Goal: Task Accomplishment & Management: Manage account settings

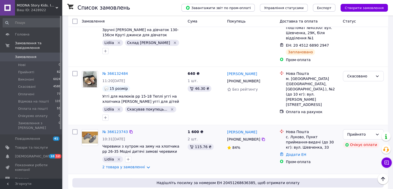
scroll to position [542, 0]
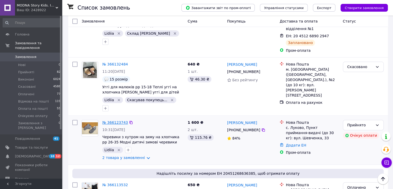
click at [121, 120] on link "№ 366123743" at bounding box center [115, 122] width 26 height 4
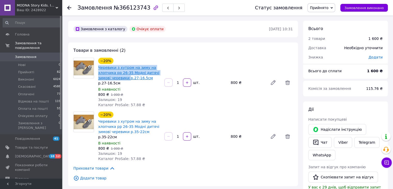
drag, startPoint x: 98, startPoint y: 67, endPoint x: 127, endPoint y: 80, distance: 32.2
click at [127, 80] on div "Черевики з хутром на зиму на хлопчика рр 26-35 Модні дитячі зимові черевики р.2…" at bounding box center [129, 72] width 63 height 17
copy link "Черевики з хутром на зиму на хлопчика рр 26-35 Модні дитячі зимові черевики"
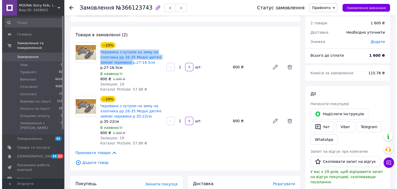
scroll to position [52, 0]
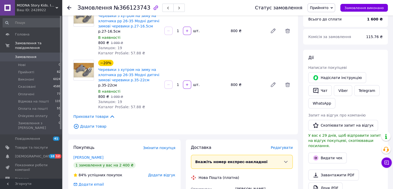
click at [96, 127] on span "Додати товар" at bounding box center [182, 126] width 219 height 6
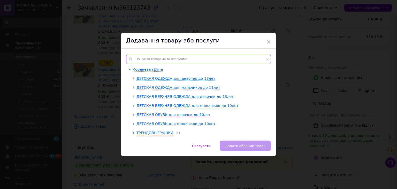
click at [160, 57] on input "text" at bounding box center [198, 59] width 145 height 10
paste input "Черевики з хутром на зиму на хлопчика рр 26-35 Модні дитячі зимові черевики"
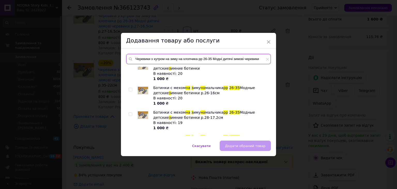
scroll to position [0, 0]
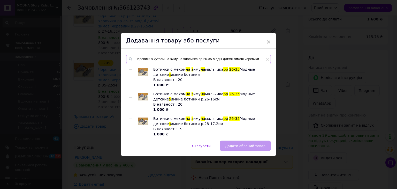
type input "Черевики з хутром на зиму на хлопчика рр 26-35 Модні дитячі зимові черевики"
click at [266, 60] on icon at bounding box center [267, 59] width 3 height 3
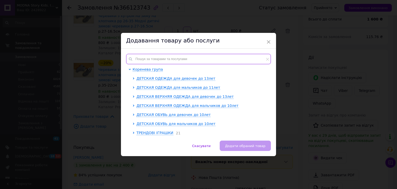
click at [162, 56] on input "text" at bounding box center [198, 59] width 145 height 10
paste input "Черевики з хутром на зиму на хлопчика рр 26-35 Модні дитячі зимові черевики"
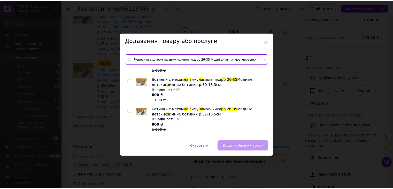
scroll to position [103, 0]
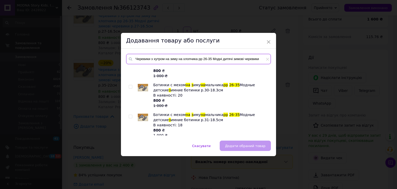
type input "Черевики з хутром на зиму на хлопчика рр 26-35 Модні дитячі зимові черевики"
click at [130, 86] on input "checkbox" at bounding box center [130, 86] width 3 height 3
checkbox input "true"
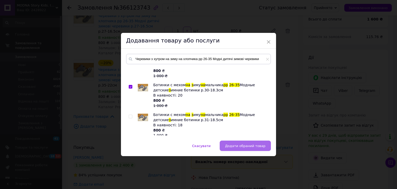
click at [246, 144] on span "Додати обраний товар" at bounding box center [245, 146] width 40 height 4
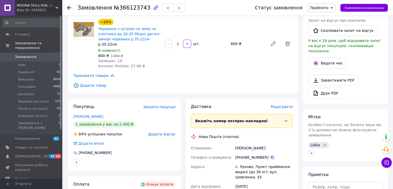
scroll to position [155, 0]
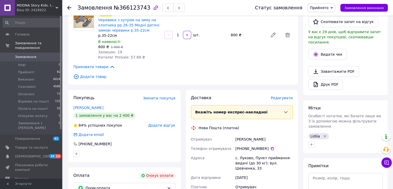
click at [90, 77] on span "Додати товар" at bounding box center [182, 77] width 219 height 6
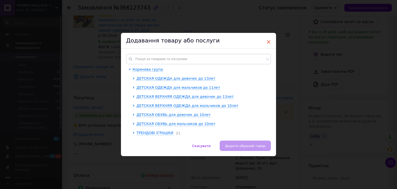
click at [268, 41] on span "×" at bounding box center [268, 41] width 5 height 9
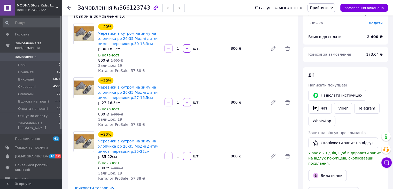
scroll to position [0, 0]
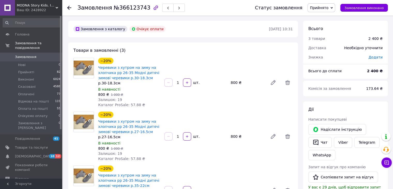
click at [68, 6] on icon at bounding box center [69, 8] width 4 height 4
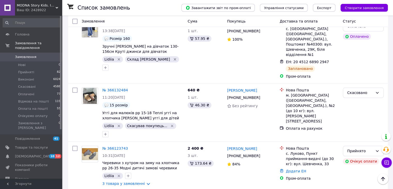
scroll to position [542, 0]
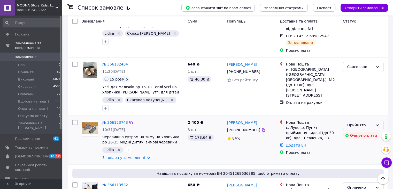
click at [378, 123] on icon at bounding box center [377, 125] width 4 height 4
click at [358, 101] on li "Оплачено" at bounding box center [363, 102] width 40 height 9
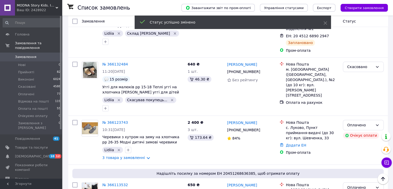
click at [127, 147] on icon "button" at bounding box center [128, 149] width 4 height 4
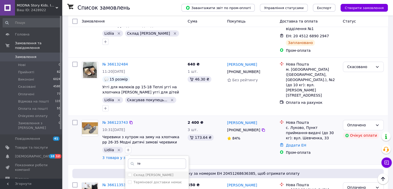
type input "те"
click at [152, 172] on div "Склад [PERSON_NAME]" at bounding box center [157, 174] width 58 height 5
checkbox input "true"
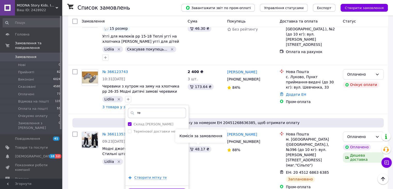
scroll to position [594, 0]
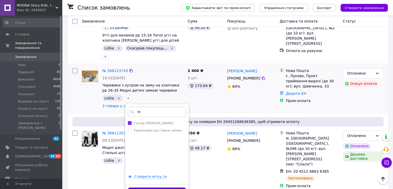
click at [159, 187] on button "Додати мітку" at bounding box center [157, 192] width 58 height 10
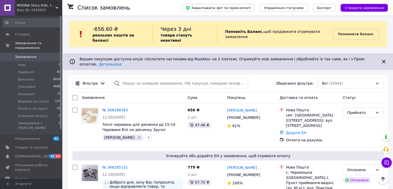
scroll to position [0, 0]
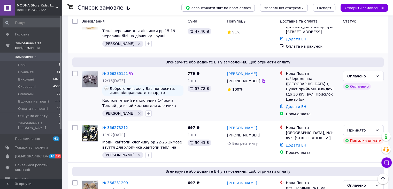
scroll to position [103, 0]
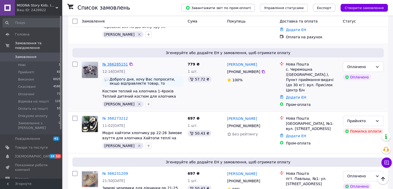
click at [115, 62] on link "№ 366285151" at bounding box center [115, 64] width 26 height 4
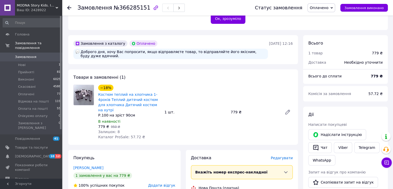
scroll to position [155, 0]
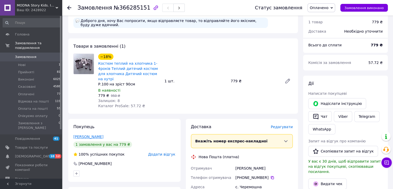
click at [87, 134] on link "[PERSON_NAME]" at bounding box center [88, 136] width 30 height 4
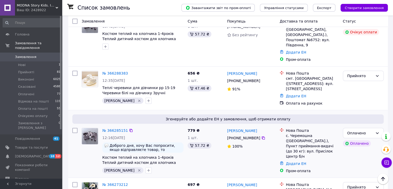
scroll to position [103, 0]
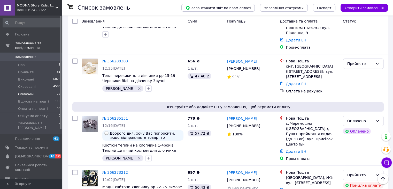
click at [27, 92] on span "Оплачені" at bounding box center [26, 94] width 16 height 5
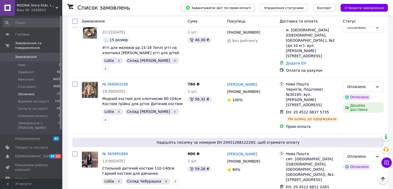
scroll to position [646, 0]
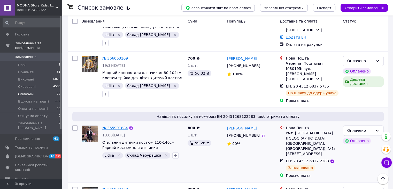
click at [121, 126] on link "№ 365991884" at bounding box center [115, 128] width 26 height 4
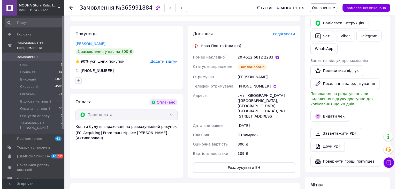
scroll to position [200, 0]
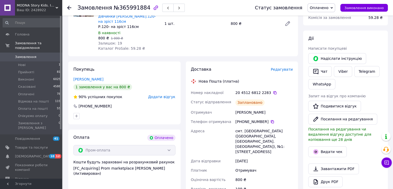
click at [279, 67] on span "Редагувати" at bounding box center [282, 69] width 22 height 4
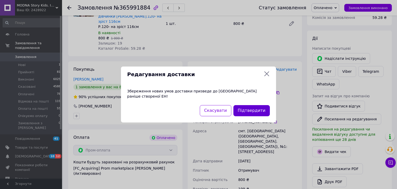
click at [258, 109] on button "Підтвердити" at bounding box center [251, 110] width 36 height 11
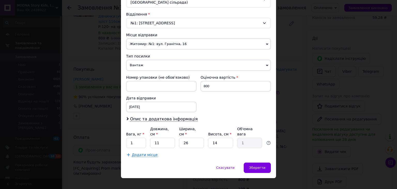
scroll to position [159, 0]
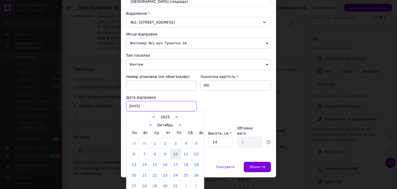
click at [157, 106] on div "[DATE] < 2025 > < Октябрь > Пн Вт Ср Чт Пт Сб Вс 29 30 1 2 3 4 5 6 7 8 9 10 11 …" at bounding box center [161, 106] width 70 height 10
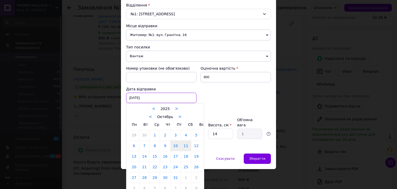
scroll to position [171, 0]
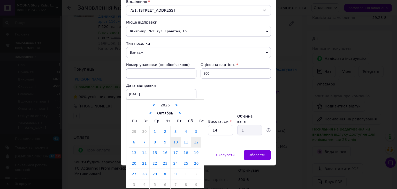
click at [197, 140] on link "12" at bounding box center [196, 142] width 10 height 10
type input "[DATE]"
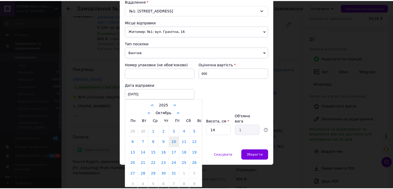
scroll to position [159, 0]
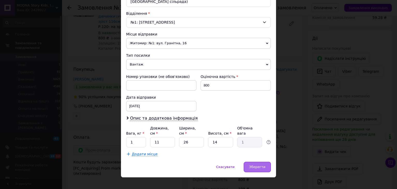
click at [251, 164] on span "Зберегти" at bounding box center [257, 166] width 16 height 4
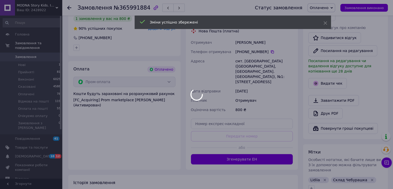
scroll to position [277, 0]
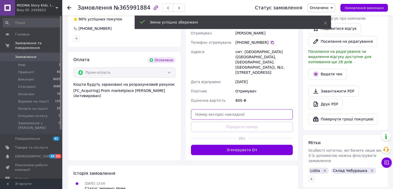
click at [209, 109] on input "text" at bounding box center [242, 114] width 102 height 10
paste input "20451268964163"
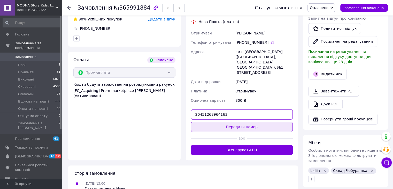
type input "20451268964163"
click at [230, 121] on button "Передати номер" at bounding box center [242, 126] width 102 height 10
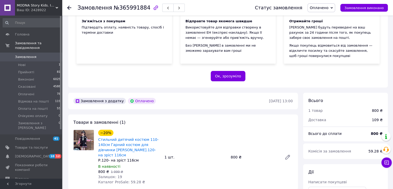
scroll to position [26, 0]
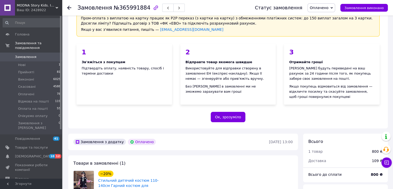
click at [69, 7] on icon at bounding box center [69, 8] width 4 height 4
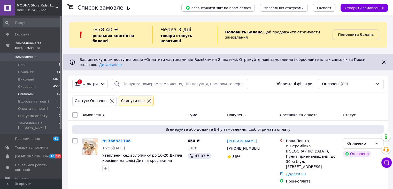
click at [147, 98] on icon at bounding box center [149, 100] width 5 height 5
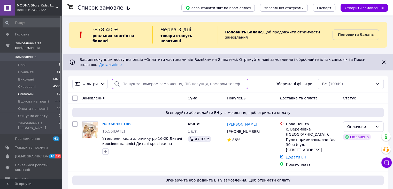
click at [130, 79] on input "search" at bounding box center [180, 84] width 136 height 10
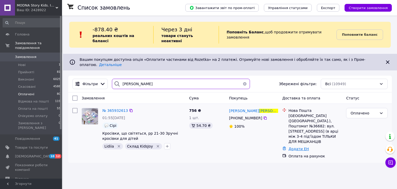
type input "[PERSON_NAME]"
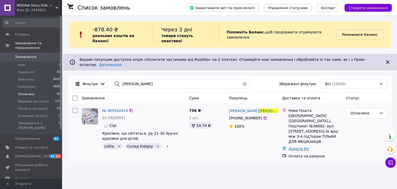
click at [302, 146] on link "Додати ЕН" at bounding box center [298, 148] width 20 height 4
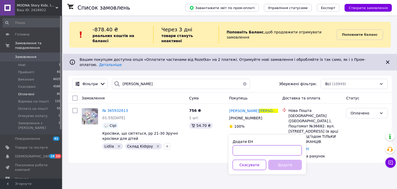
click at [289, 150] on input "Додати ЕН" at bounding box center [266, 150] width 69 height 10
type input "20451268414741"
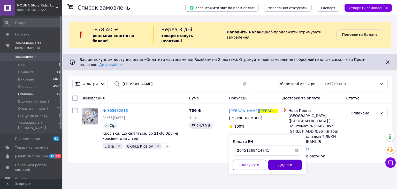
click at [290, 163] on button "Додати" at bounding box center [285, 164] width 34 height 10
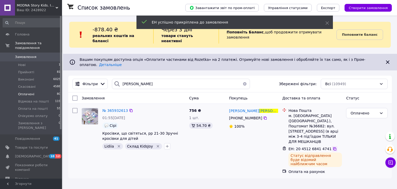
click at [332, 146] on icon at bounding box center [334, 148] width 4 height 4
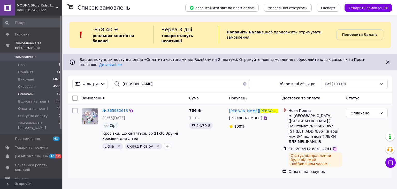
click at [332, 146] on icon at bounding box center [334, 148] width 4 height 4
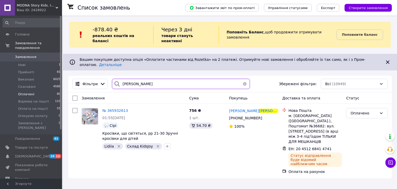
click at [143, 79] on input "[PERSON_NAME]" at bounding box center [181, 84] width 138 height 10
type input "к"
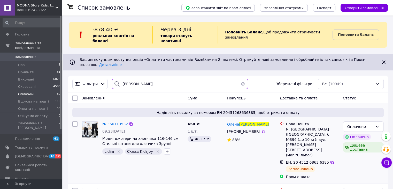
type input "[PERSON_NAME]"
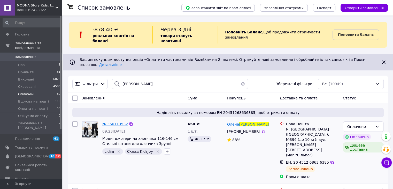
click at [117, 122] on span "№ 366113532" at bounding box center [115, 124] width 26 height 4
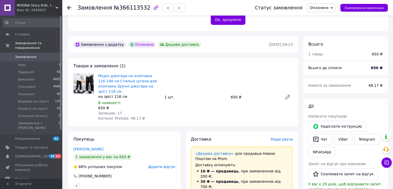
scroll to position [103, 0]
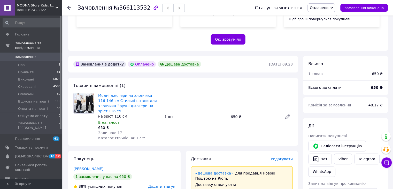
click at [69, 6] on icon at bounding box center [69, 8] width 4 height 4
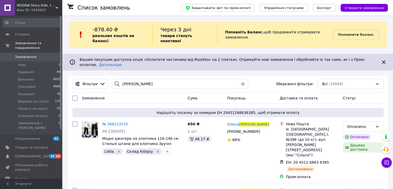
drag, startPoint x: 241, startPoint y: 75, endPoint x: 232, endPoint y: 73, distance: 8.7
click at [241, 79] on button "button" at bounding box center [243, 84] width 10 height 10
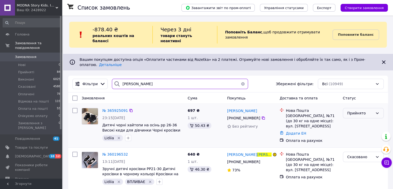
type input "[PERSON_NAME]"
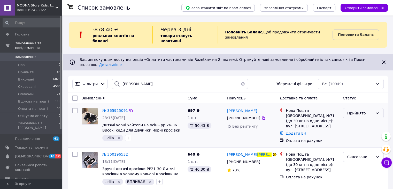
click at [377, 111] on icon at bounding box center [377, 113] width 4 height 4
click at [362, 134] on li "Оплачено" at bounding box center [363, 133] width 40 height 9
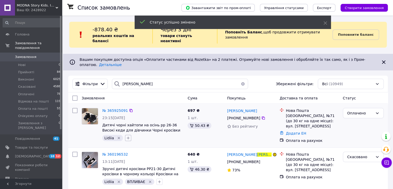
click at [127, 136] on icon "button" at bounding box center [128, 138] width 4 height 4
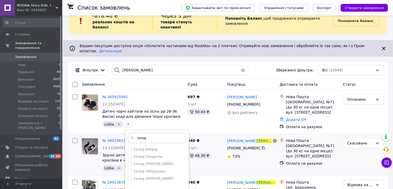
scroll to position [26, 0]
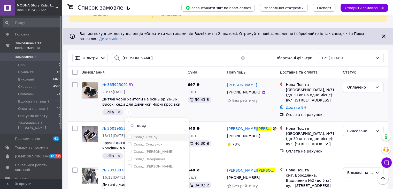
type input "склад"
click at [149, 135] on label "Склад KidsJoy" at bounding box center [146, 137] width 24 height 4
checkbox input "true"
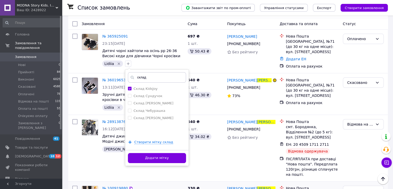
scroll to position [77, 0]
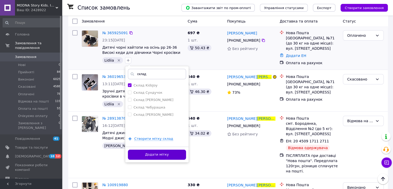
click at [162, 149] on button "Додати мітку" at bounding box center [157, 154] width 58 height 10
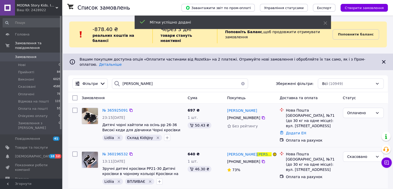
scroll to position [0, 0]
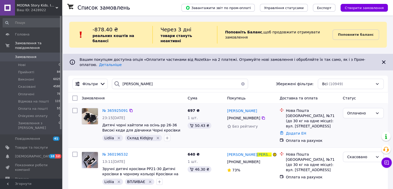
click at [241, 79] on button "button" at bounding box center [243, 84] width 10 height 10
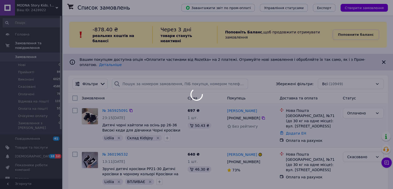
click at [143, 73] on div at bounding box center [196, 94] width 393 height 189
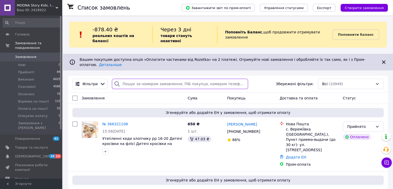
click at [123, 79] on input "search" at bounding box center [180, 84] width 136 height 10
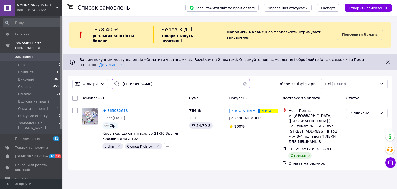
type input "[PERSON_NAME]"
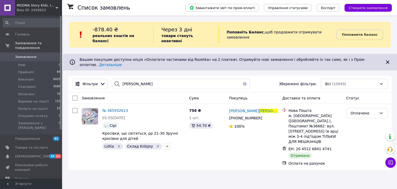
click at [242, 79] on button "button" at bounding box center [244, 84] width 10 height 10
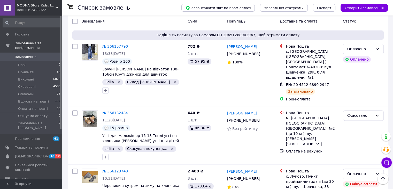
scroll to position [744, 0]
drag, startPoint x: 210, startPoint y: 66, endPoint x: 216, endPoint y: 67, distance: 6.8
click at [213, 108] on div "640 ₴ 1 шт. 46.30 ₴" at bounding box center [205, 135] width 40 height 54
click at [341, 108] on div "Скасовано" at bounding box center [363, 135] width 45 height 54
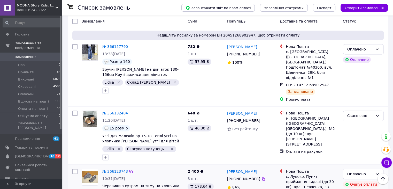
scroll to position [538, 0]
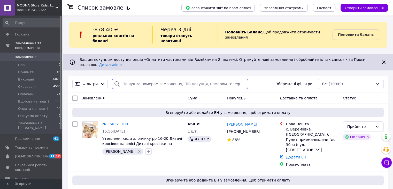
click at [127, 79] on input "search" at bounding box center [180, 84] width 136 height 10
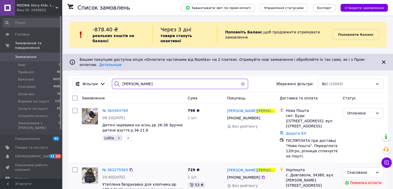
type input "мельничук"
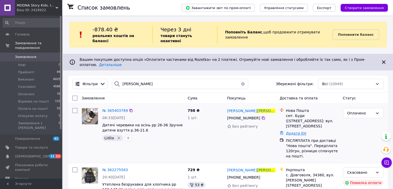
click at [294, 131] on link "Додати ЕН" at bounding box center [296, 133] width 20 height 4
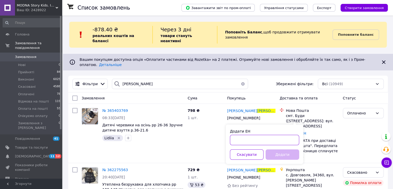
click at [252, 141] on input "Додати ЕН" at bounding box center [264, 140] width 69 height 10
paste input "20451266971270"
type input "20451266971270"
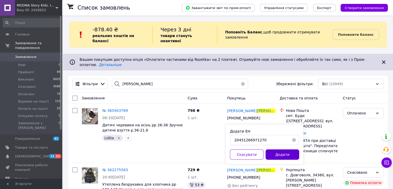
click at [284, 156] on button "Додати" at bounding box center [282, 154] width 34 height 10
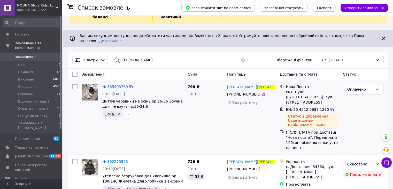
scroll to position [31, 0]
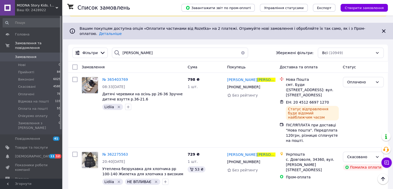
click at [240, 48] on button "button" at bounding box center [243, 53] width 10 height 10
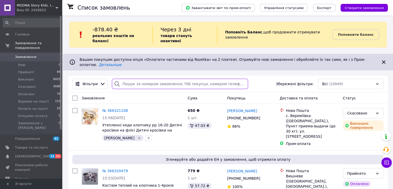
click at [127, 79] on input "search" at bounding box center [180, 84] width 136 height 10
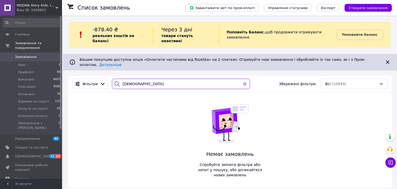
click at [140, 79] on input "богосл" at bounding box center [181, 84] width 138 height 10
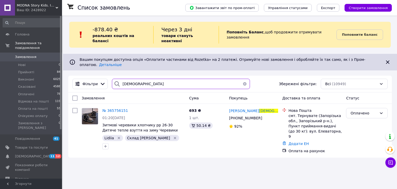
type input "богословська"
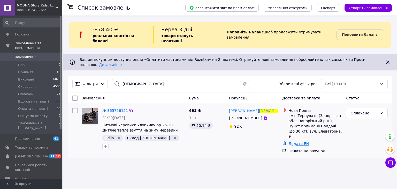
click at [295, 141] on link "Додати ЕН" at bounding box center [298, 143] width 20 height 4
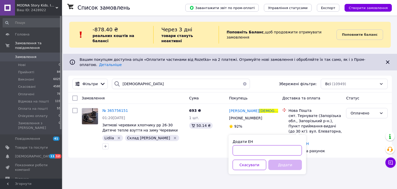
click at [247, 150] on input "Додати ЕН" at bounding box center [266, 150] width 69 height 10
paste input "20451267583455"
type input "20451267583455"
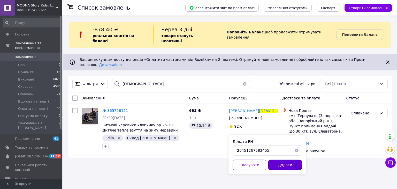
click at [281, 164] on button "Додати" at bounding box center [285, 164] width 34 height 10
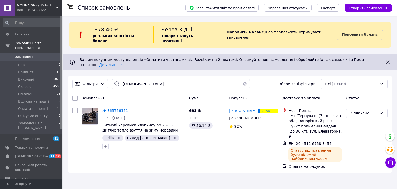
click at [242, 79] on button "button" at bounding box center [244, 84] width 10 height 10
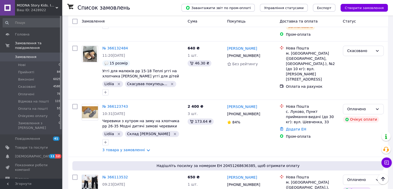
scroll to position [793, 0]
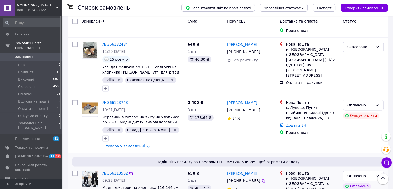
click at [116, 171] on link "№ 366113532" at bounding box center [115, 173] width 26 height 4
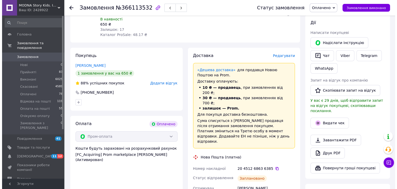
scroll to position [207, 0]
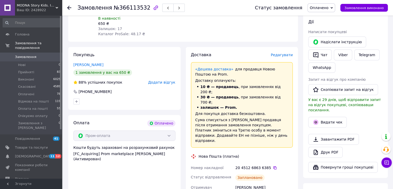
click at [288, 53] on span "Редагувати" at bounding box center [282, 55] width 22 height 4
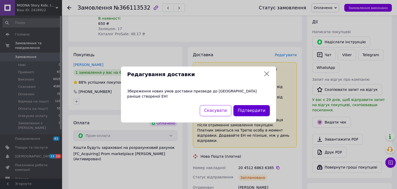
click at [258, 109] on button "Підтвердити" at bounding box center [251, 110] width 36 height 11
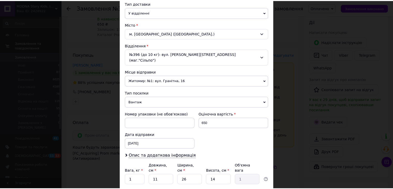
scroll to position [127, 0]
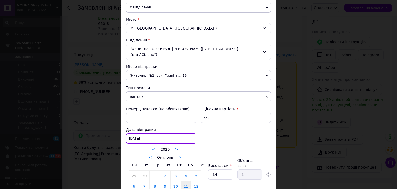
click at [148, 133] on div "11.10.2025 < 2025 > < Октябрь > Пн Вт Ср Чт Пт Сб Вс 29 30 1 2 3 4 5 6 7 8 9 10…" at bounding box center [161, 138] width 70 height 10
click at [195, 181] on link "12" at bounding box center [196, 186] width 10 height 10
type input "[DATE]"
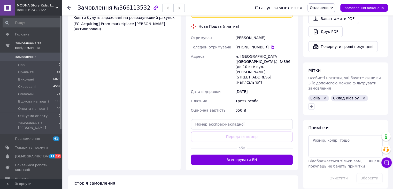
scroll to position [343, 0]
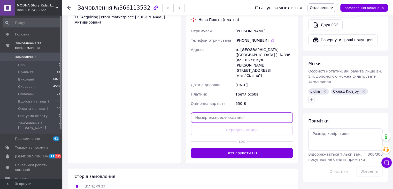
click at [219, 112] on input "text" at bounding box center [242, 117] width 102 height 10
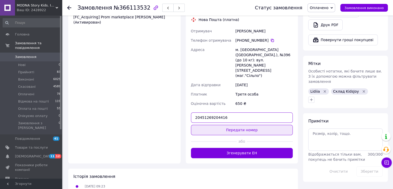
type input "20451269204416"
click at [231, 124] on button "Передати номер" at bounding box center [242, 129] width 102 height 10
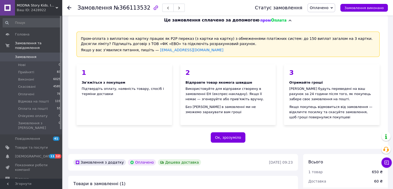
scroll to position [0, 0]
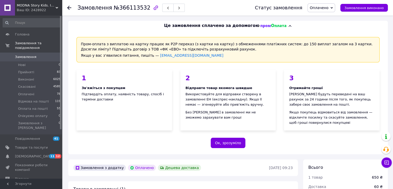
click at [69, 7] on icon at bounding box center [69, 8] width 4 height 4
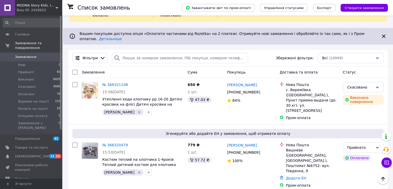
scroll to position [24, 0]
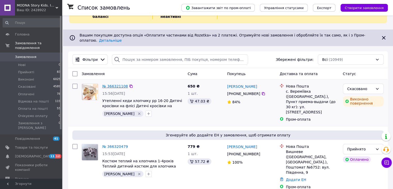
click at [119, 84] on link "№ 366321108" at bounding box center [115, 86] width 26 height 4
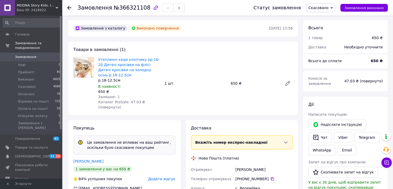
scroll to position [11, 0]
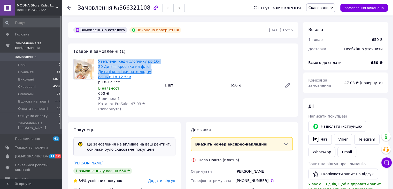
drag, startPoint x: 98, startPoint y: 62, endPoint x: 143, endPoint y: 71, distance: 45.5
click at [143, 71] on div "Утепленні кеди хлопчику рр 16-20 Дитячі кросівки на флісі Дитячі кросівки на хо…" at bounding box center [129, 85] width 66 height 55
copy link "Утепленні кеди хлопчику рр 16-20 Дитячі кросівки на флісі Дитячі кросівки на хо…"
